Goal: Ask a question: Seek information or help from site administrators or community

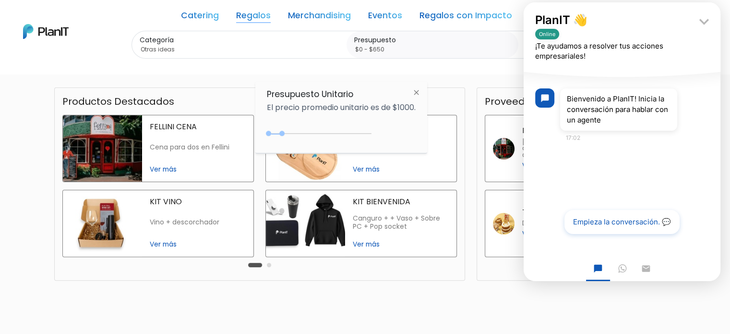
click at [601, 223] on button "Empieza la conversación. 💬" at bounding box center [623, 222] width 116 height 24
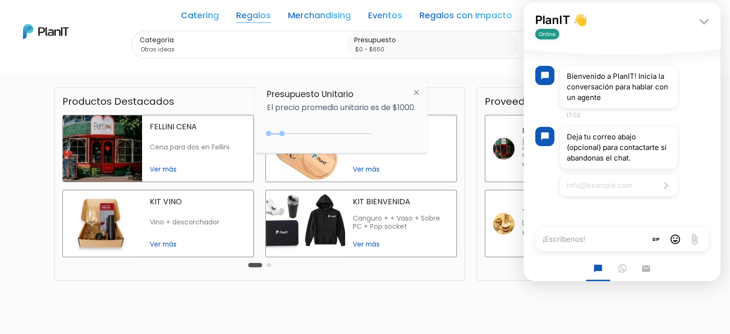
click at [577, 183] on input "Email address" at bounding box center [618, 185] width 117 height 22
type input "[PERSON_NAME][EMAIL_ADDRESS][PERSON_NAME][DOMAIN_NAME]"
click at [660, 178] on button "Submit email" at bounding box center [666, 184] width 13 height 13
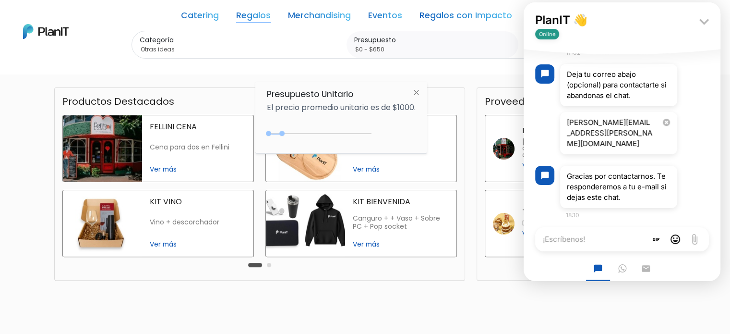
click at [569, 211] on span "18:10" at bounding box center [572, 214] width 13 height 7
click at [583, 210] on div "18:10" at bounding box center [624, 215] width 117 height 11
click at [577, 211] on span "18:10" at bounding box center [572, 214] width 13 height 7
click at [568, 239] on textarea "¡Escríbenos!" at bounding box center [590, 239] width 111 height 24
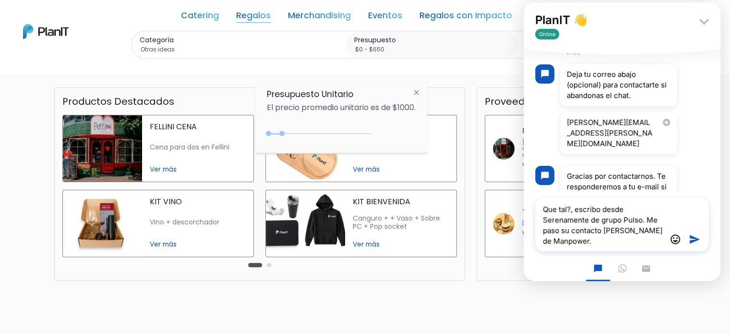
type textarea "Que tal?, escribo desde Serenamente de grupo Pulso. Me paso su contacto [PERSON…"
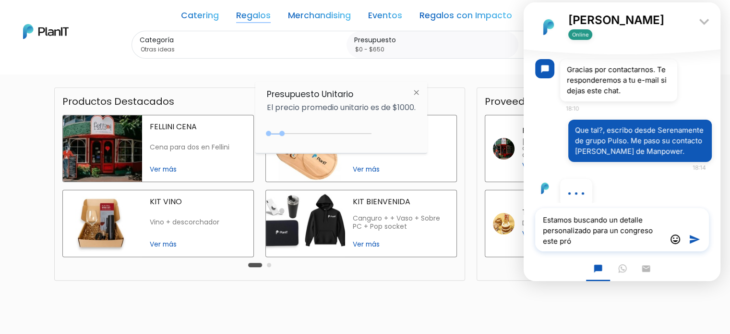
scroll to position [140, 0]
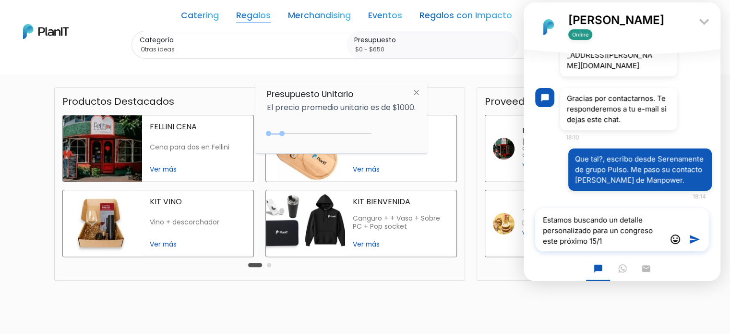
type textarea "Estamos buscando un detalle personalizado para un congreso este próximo 15/10"
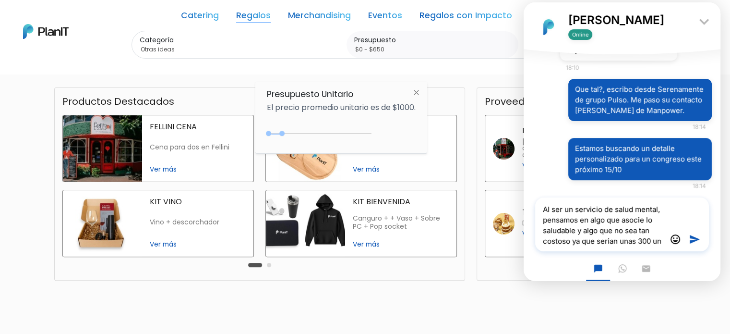
scroll to position [365, 0]
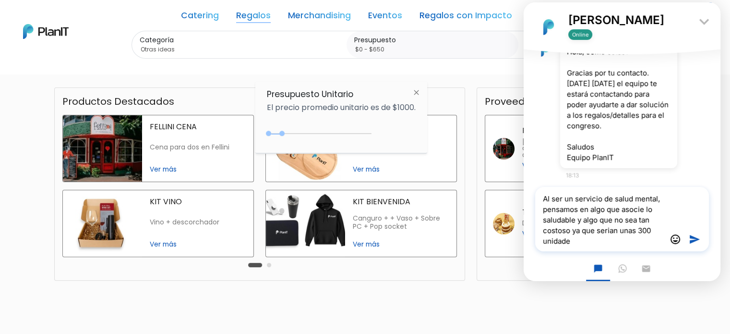
type textarea "Al ser un servicio de salud mental, pensamos en algo que asocie lo saludable y …"
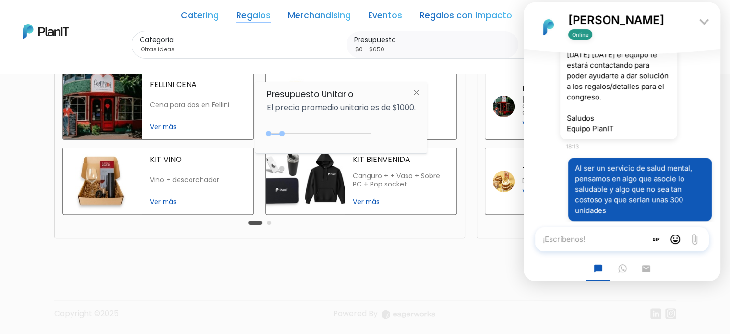
scroll to position [416, 0]
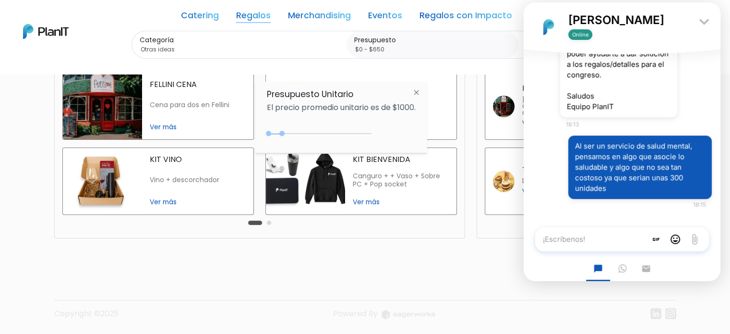
click at [563, 238] on textarea "¡Escríbenos!" at bounding box center [590, 239] width 111 height 24
type textarea "Agradezco lo hagan al 094307098"
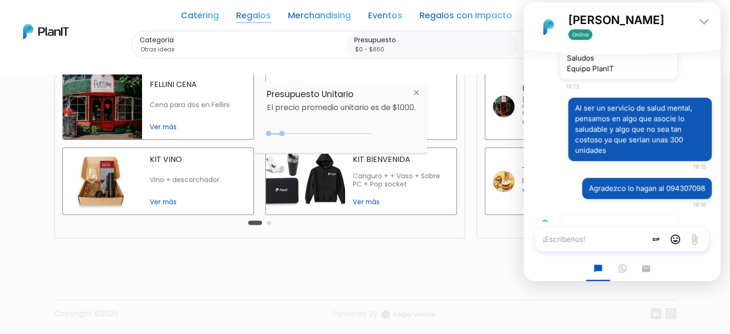
scroll to position [515, 0]
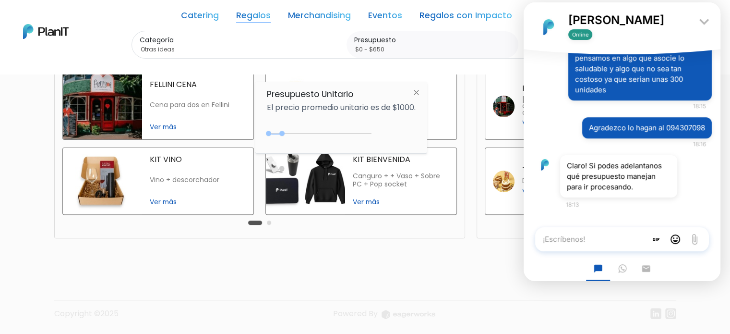
click at [547, 236] on textarea "¡Escríbenos!" at bounding box center [590, 239] width 111 height 24
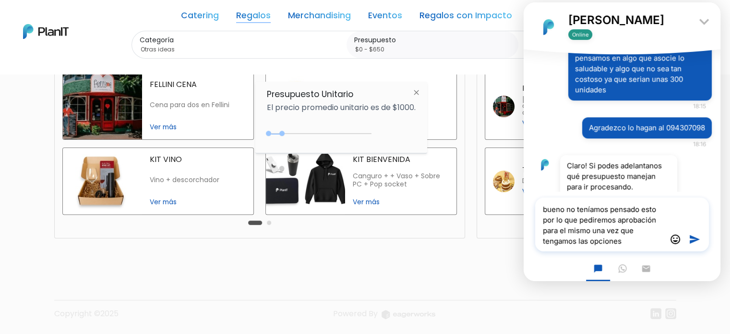
type textarea "bueno no teníamos pensado esto por lo que pediremos aprobación para el mismo un…"
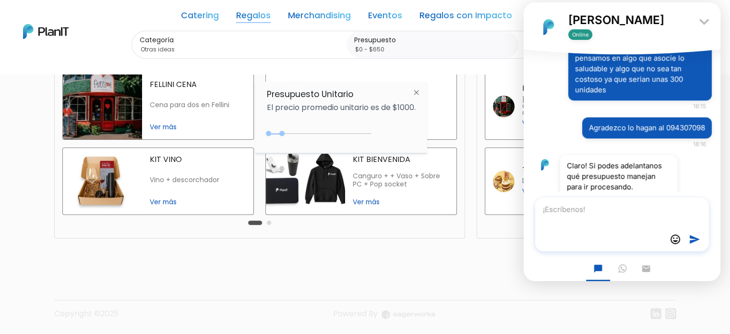
scroll to position [584, 0]
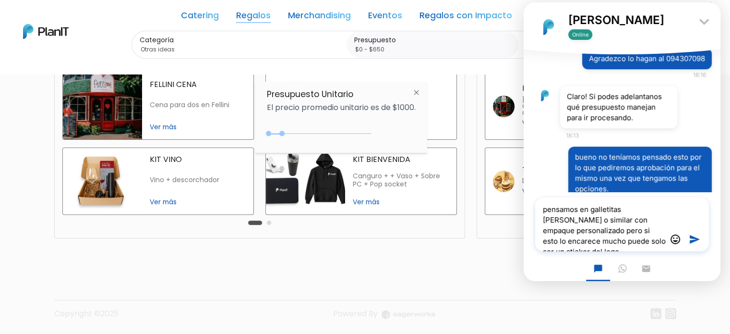
type textarea "pensamos en galletitas [PERSON_NAME] o similar con empaque personalizado pero s…"
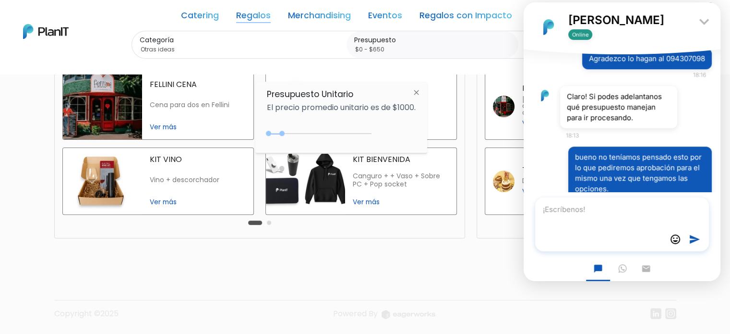
scroll to position [654, 0]
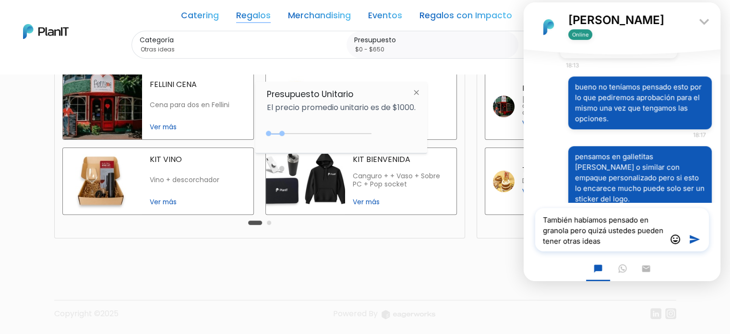
type textarea "También habíamos pensado en granola pero quizá ustedes pueden tener otras ideas?"
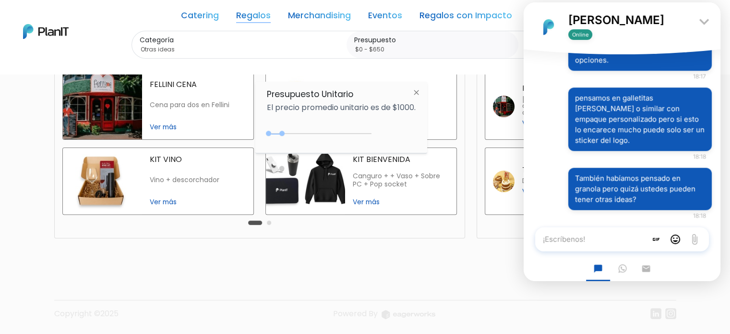
scroll to position [752, 0]
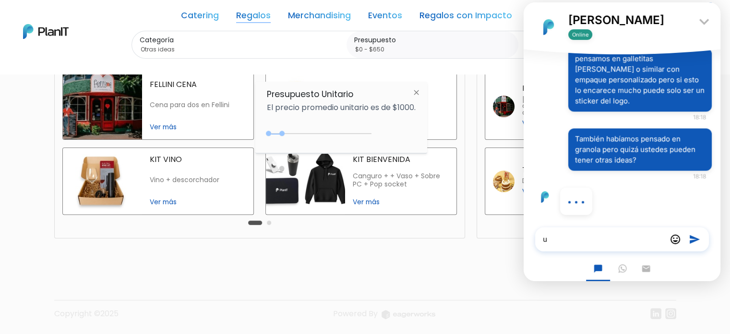
type textarea "u"
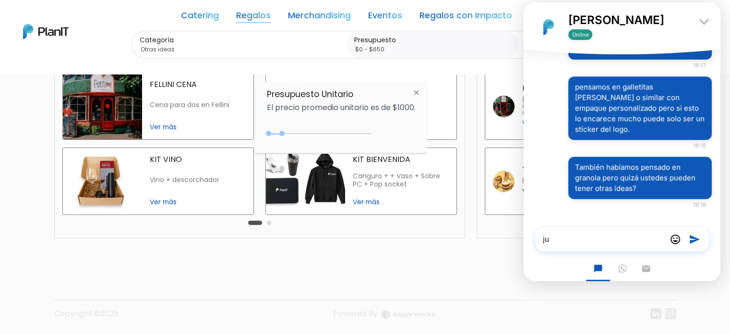
scroll to position [713, 0]
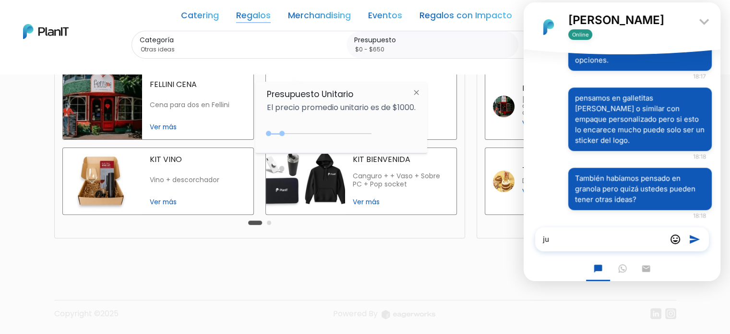
type textarea "j"
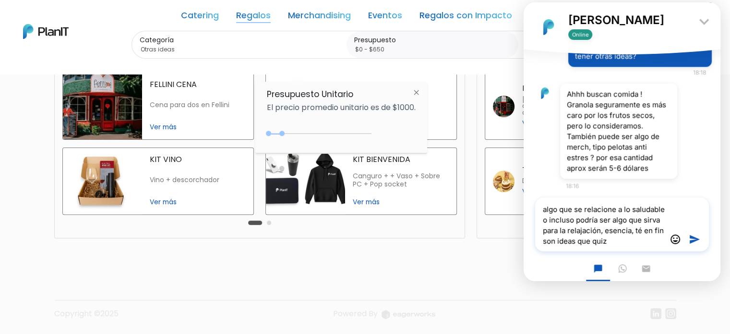
scroll to position [895, 0]
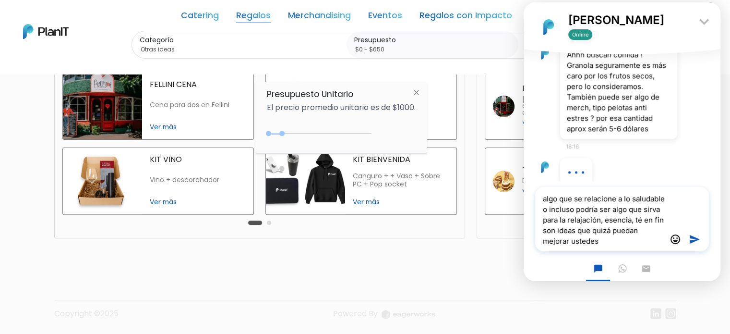
type textarea "algo que se relacione a lo saludable o incluso podría ser algo que sirva para l…"
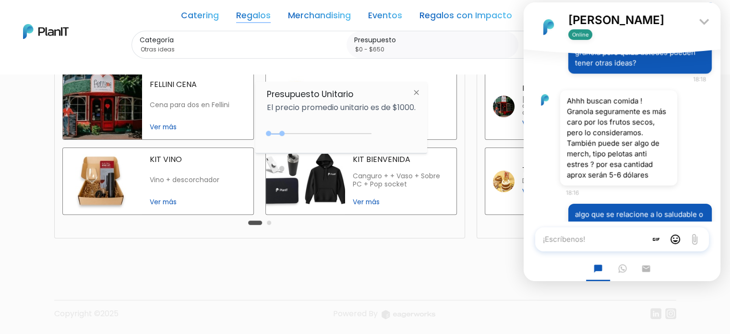
scroll to position [907, 0]
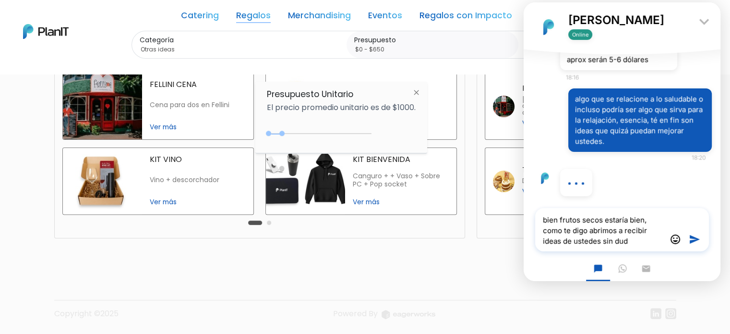
type textarea "bien frutos secos estaría bien, como te digo abrimos a recibir ideas de ustedes…"
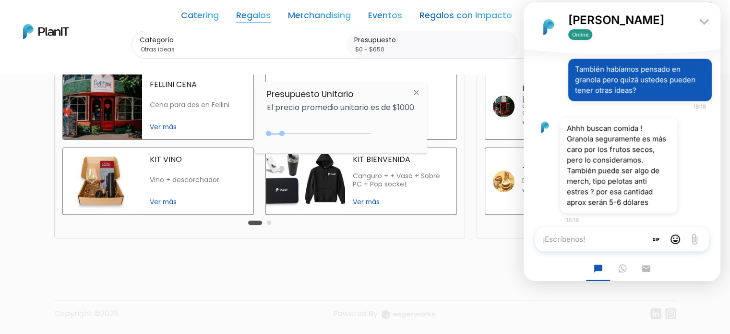
scroll to position [966, 0]
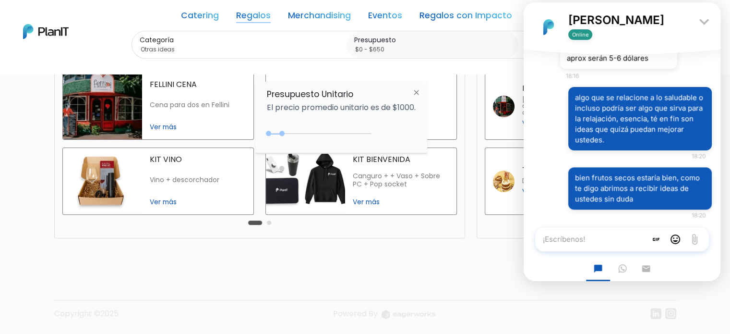
click at [552, 239] on textarea "¡Escríbenos!" at bounding box center [590, 239] width 111 height 24
type textarea "pelotas ya tenemos"
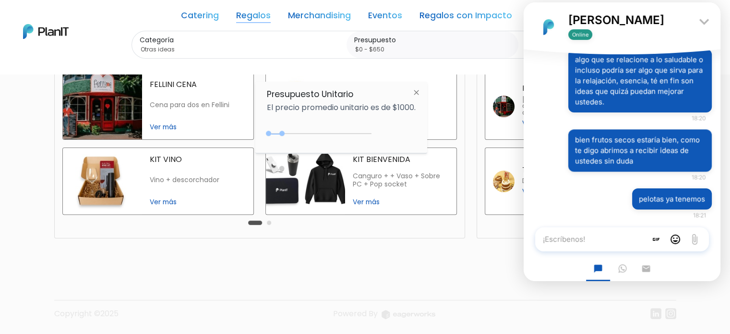
type textarea "b"
type textarea "l"
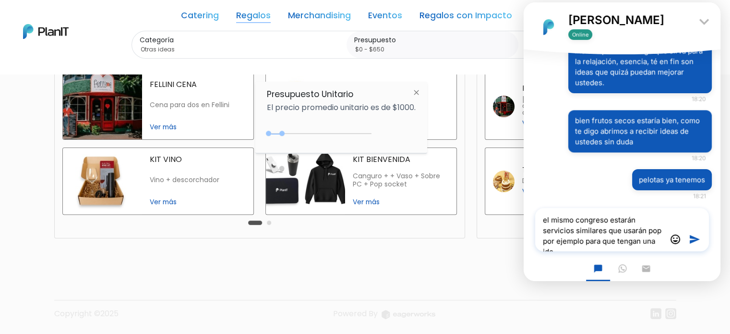
scroll to position [1033, 0]
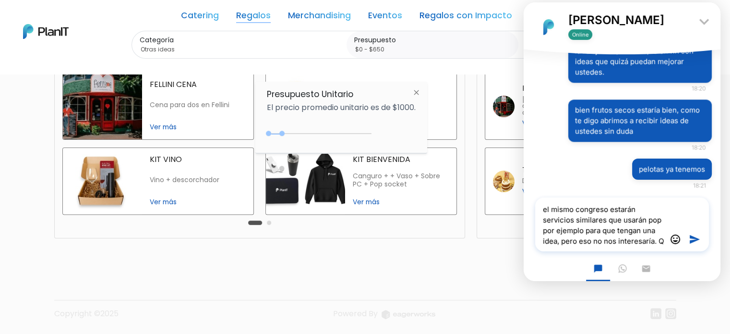
type textarea "el mismo congreso estarán servicios similares que usarán pop por ejemplo para q…"
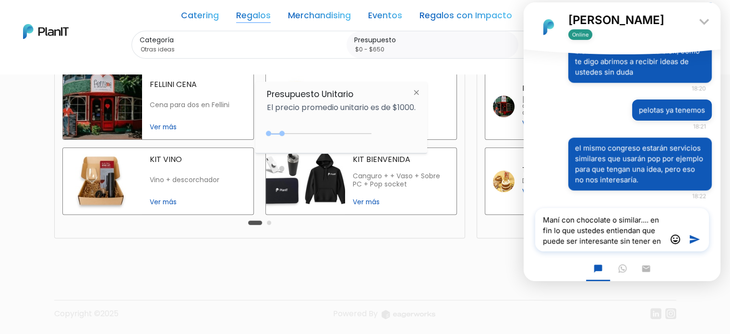
scroll to position [1195, 0]
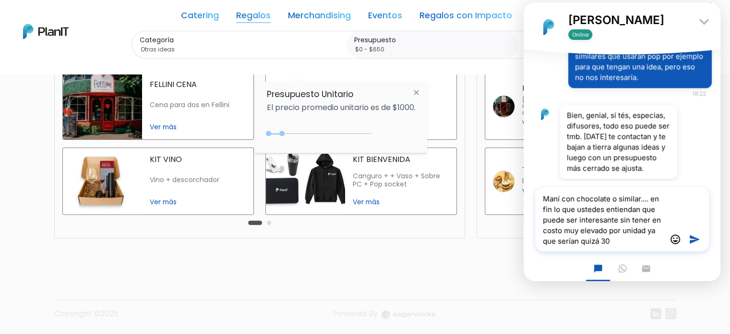
type textarea "Maní con chocolate o similar.... en fin lo que ustedes entiendan que puede ser …"
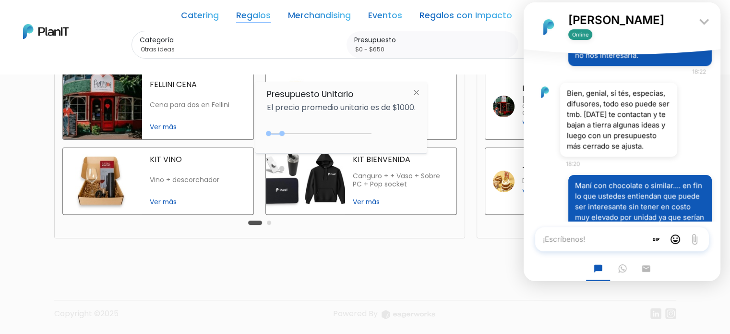
scroll to position [1256, 0]
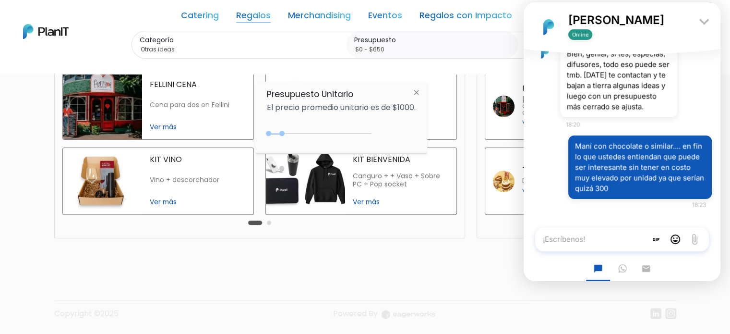
click at [563, 247] on textarea "¡Escríbenos!" at bounding box center [590, 239] width 111 height 24
type textarea "[DOMAIN_NAME] es la web por si quieren tener una idea más del servicio."
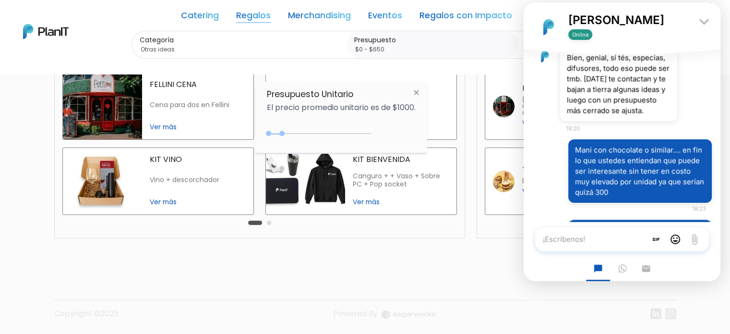
scroll to position [1315, 0]
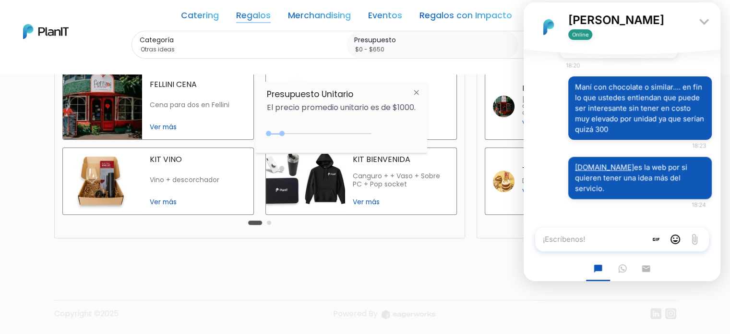
click at [576, 245] on textarea "¡Escríbenos!" at bounding box center [590, 239] width 111 height 24
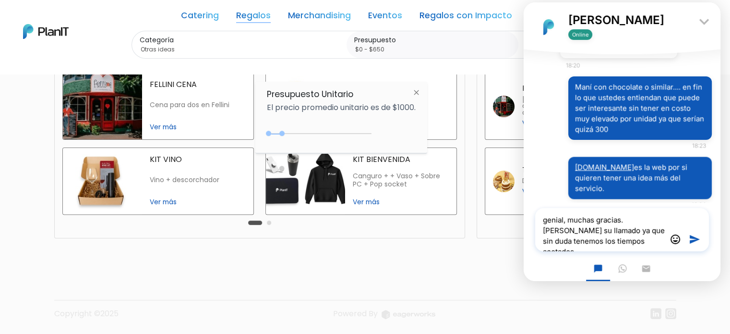
type textarea "genial, muchas gracias. [PERSON_NAME] su llamado ya que sin duda tenemos los ti…"
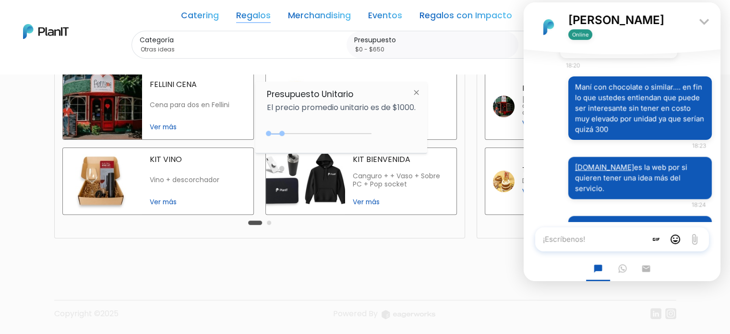
scroll to position [1374, 0]
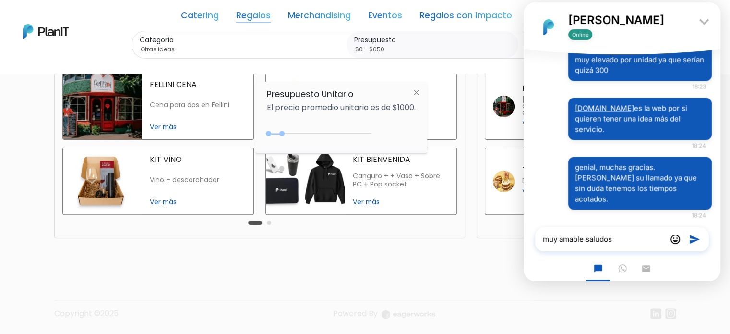
type textarea "muy amable saludos."
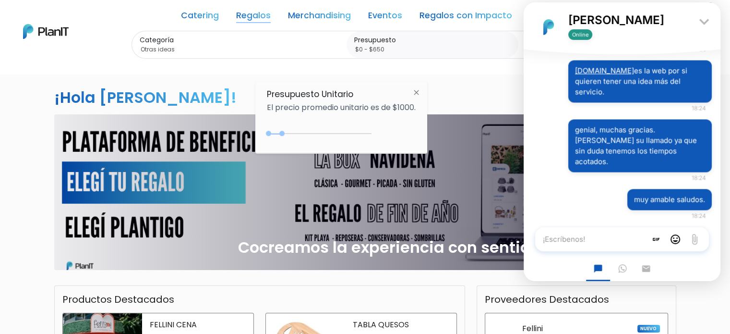
scroll to position [0, 0]
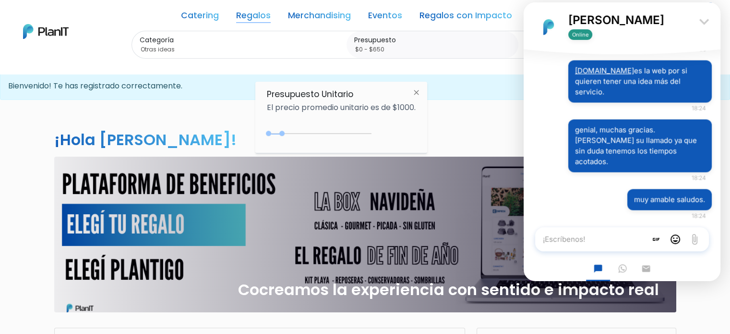
click at [704, 21] on icon "keyboard_arrow_down" at bounding box center [704, 21] width 19 height 19
